Goal: Transaction & Acquisition: Purchase product/service

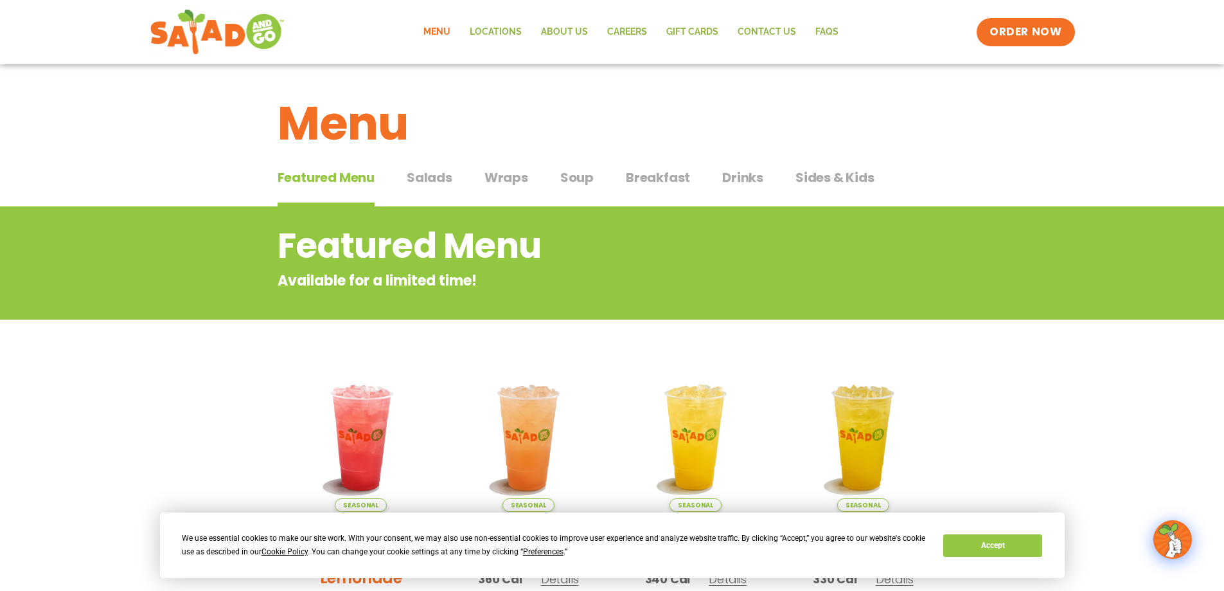
click at [438, 170] on span "Salads" at bounding box center [430, 177] width 46 height 19
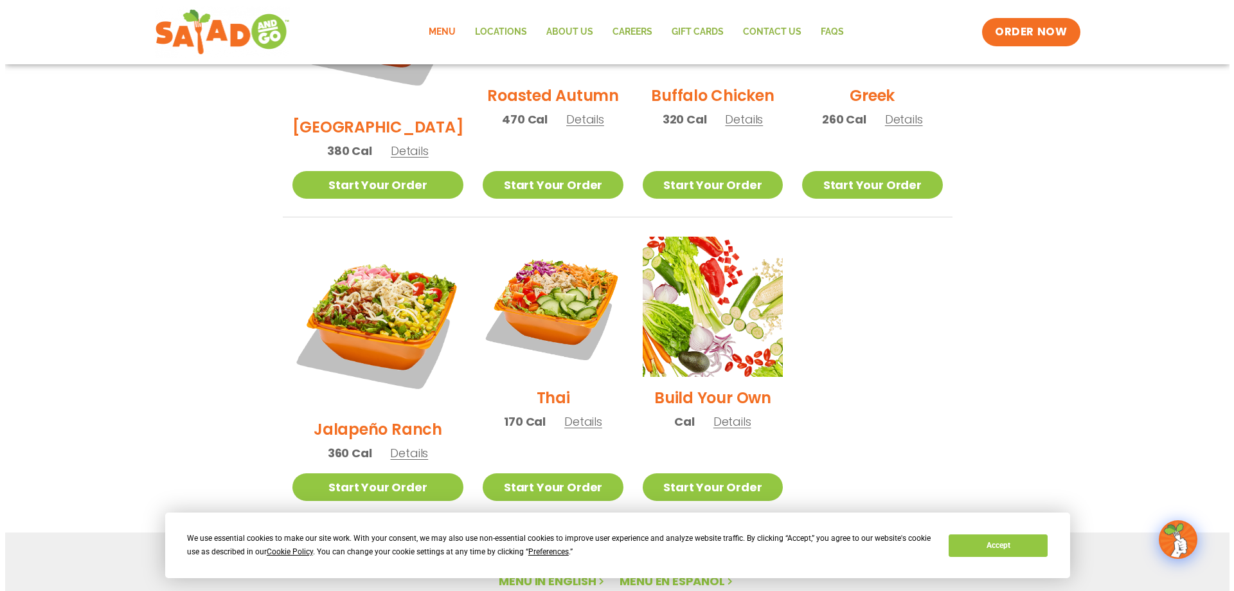
scroll to position [835, 0]
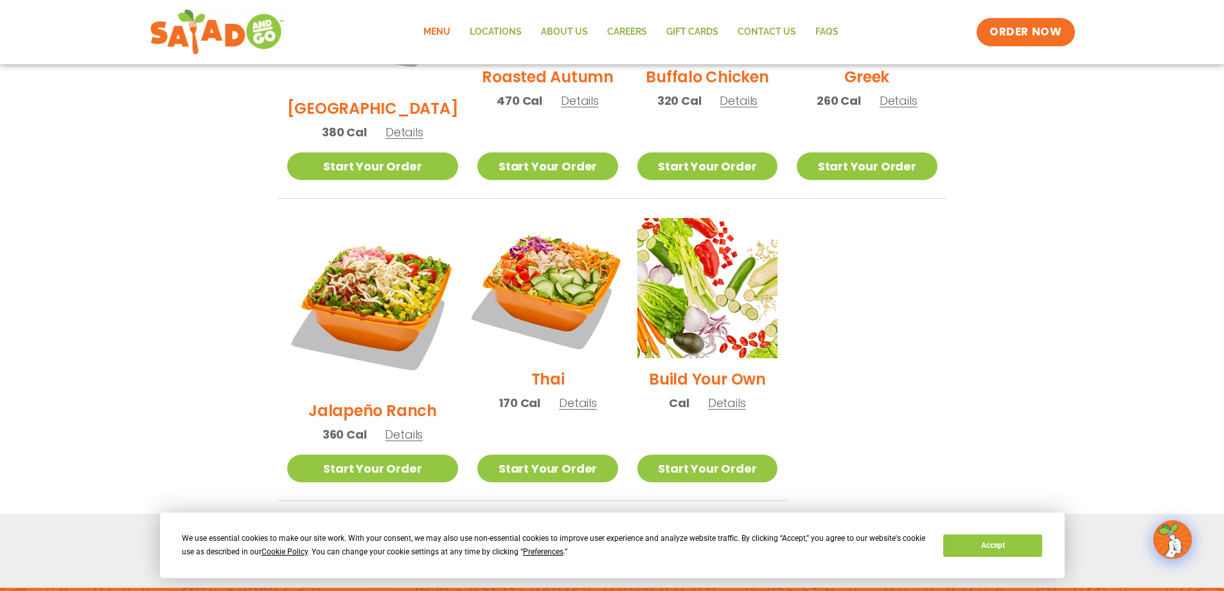
click at [537, 253] on img at bounding box center [547, 288] width 165 height 165
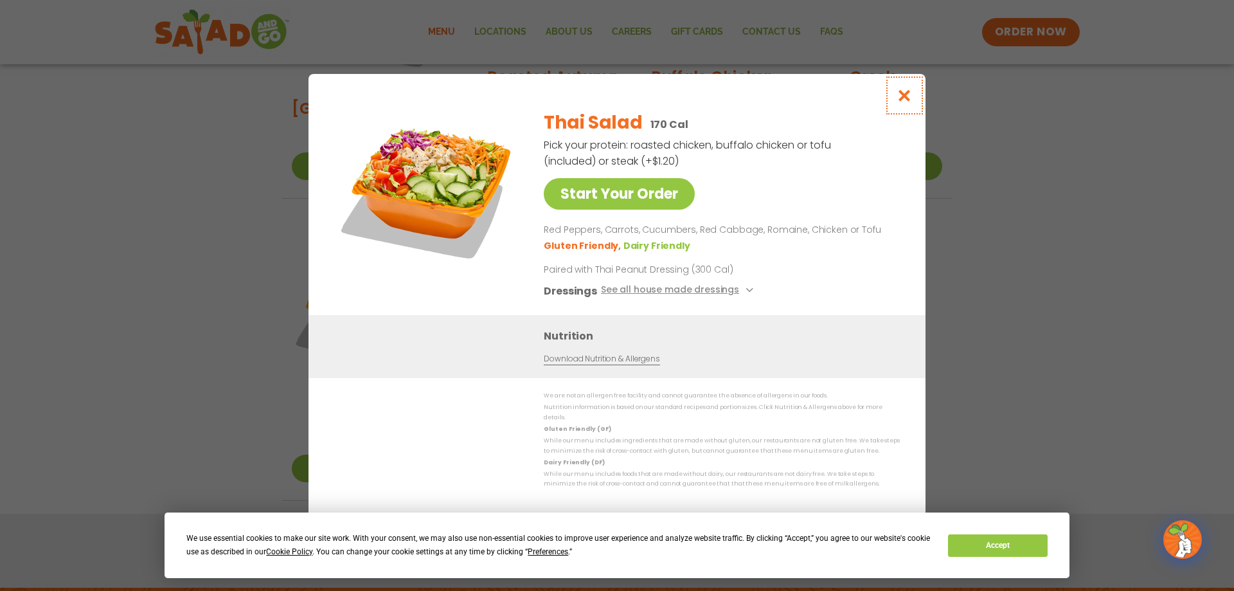
click at [902, 100] on icon "Close modal" at bounding box center [905, 95] width 16 height 13
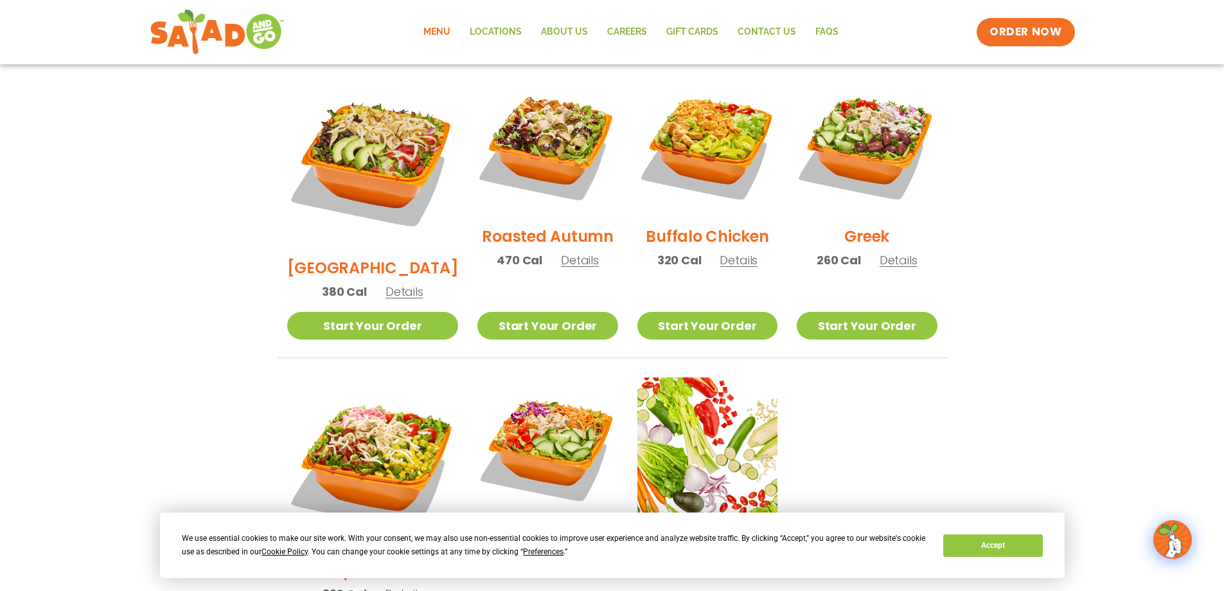
scroll to position [675, 0]
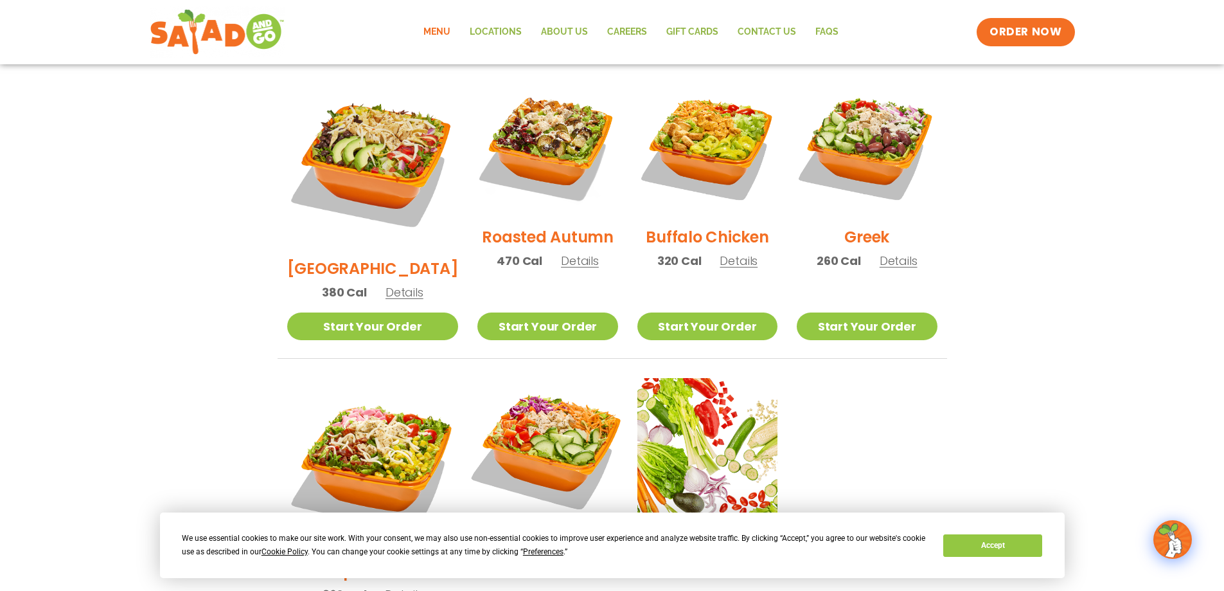
click at [513, 380] on img at bounding box center [547, 448] width 165 height 165
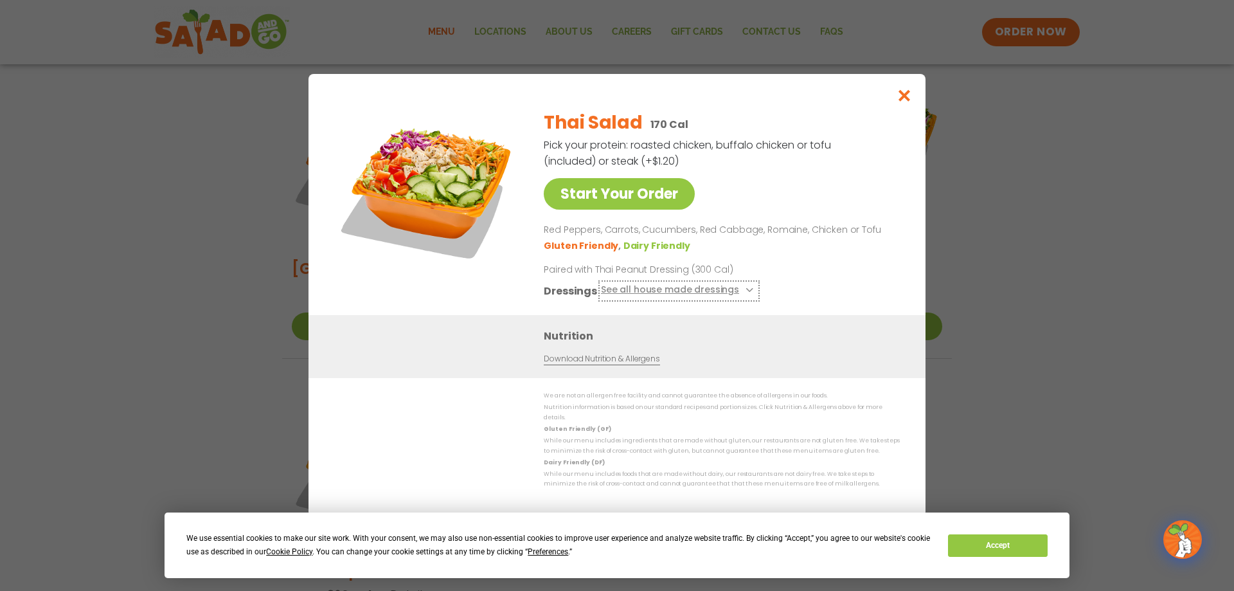
click at [747, 292] on icon at bounding box center [747, 289] width 5 height 5
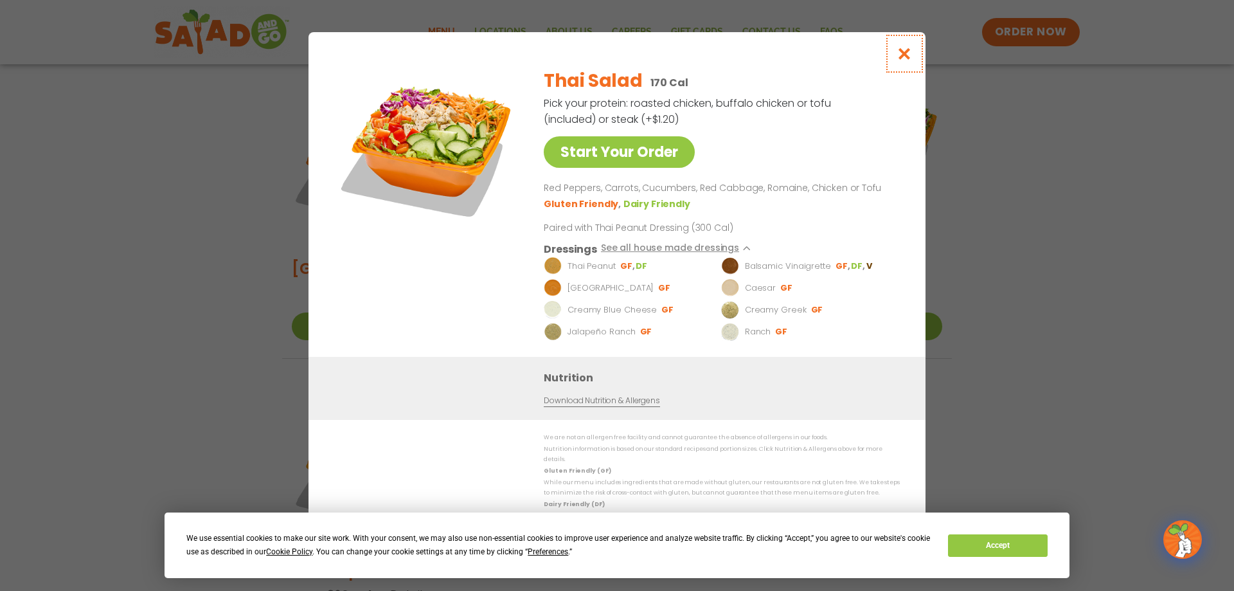
click at [901, 60] on icon "Close modal" at bounding box center [905, 53] width 16 height 13
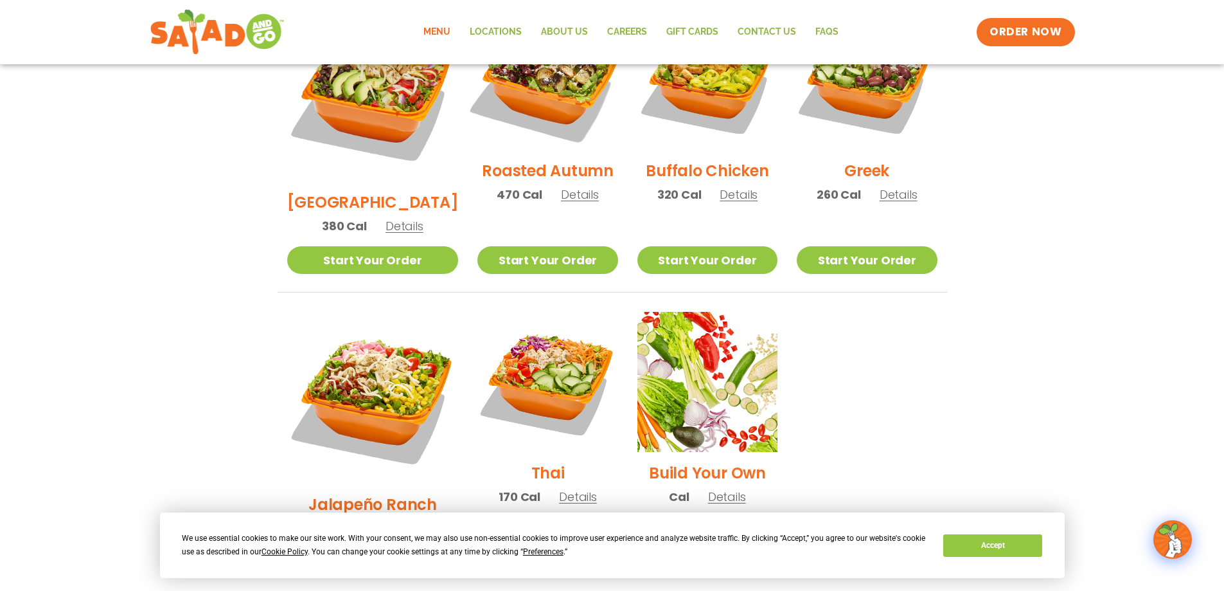
scroll to position [868, 0]
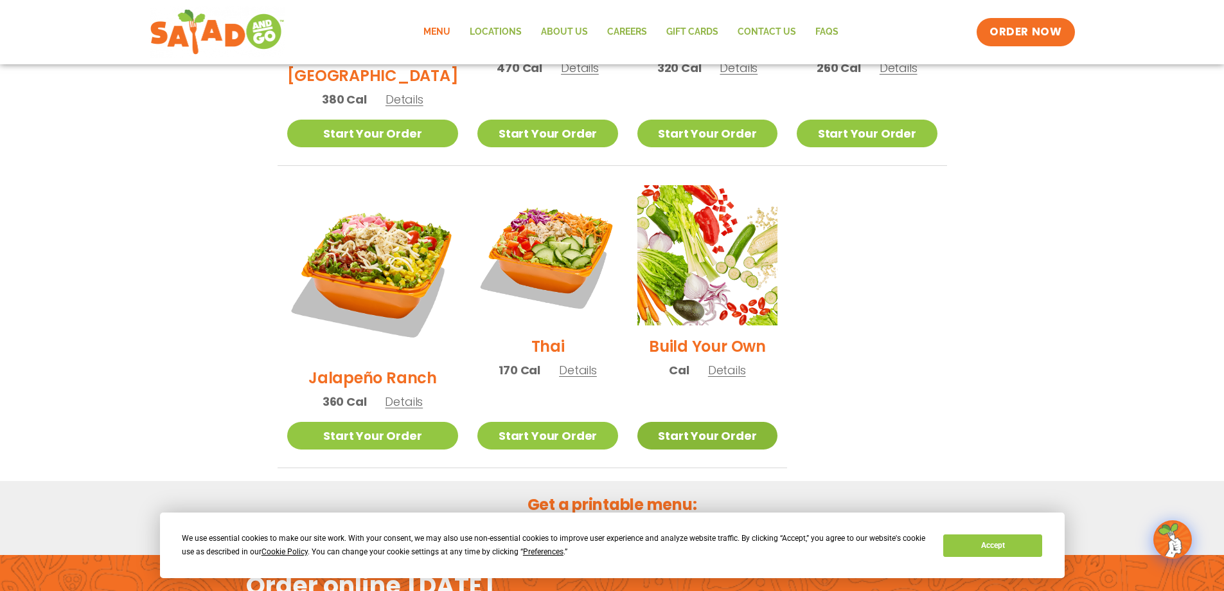
click at [726, 422] on link "Start Your Order" at bounding box center [708, 436] width 140 height 28
